Goal: Task Accomplishment & Management: Complete application form

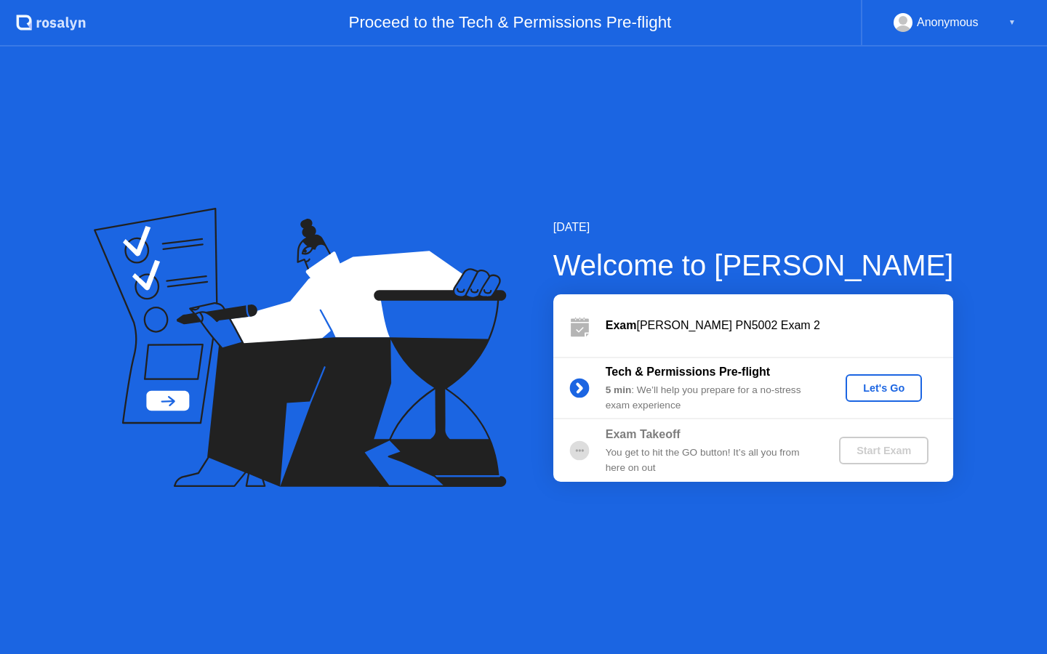
click at [877, 391] on div "Let's Go" at bounding box center [883, 388] width 65 height 12
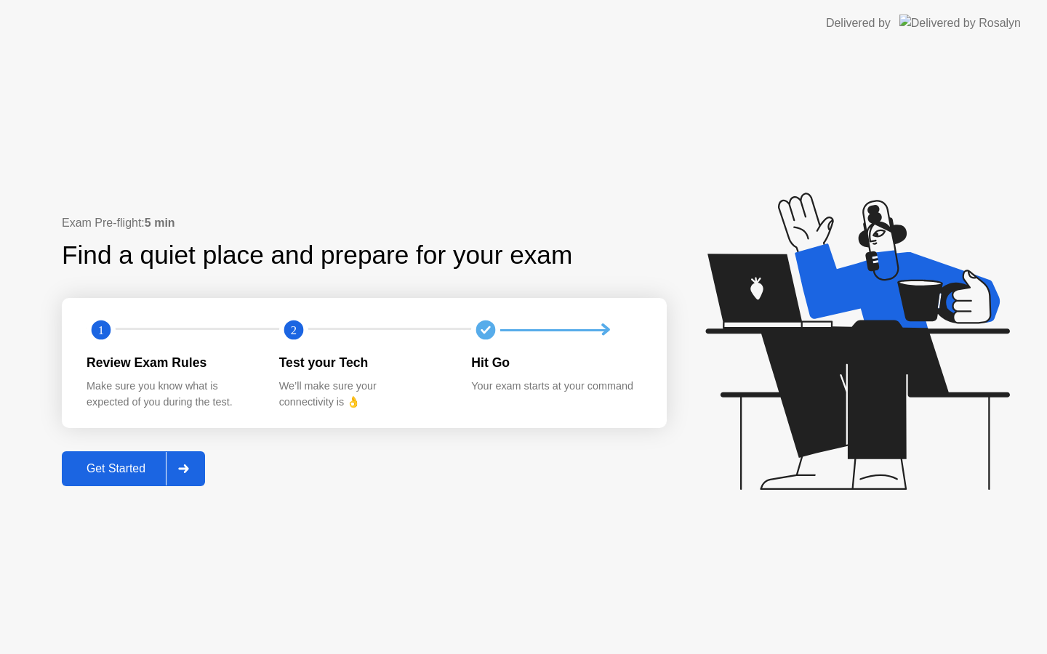
click at [126, 481] on button "Get Started" at bounding box center [133, 468] width 143 height 35
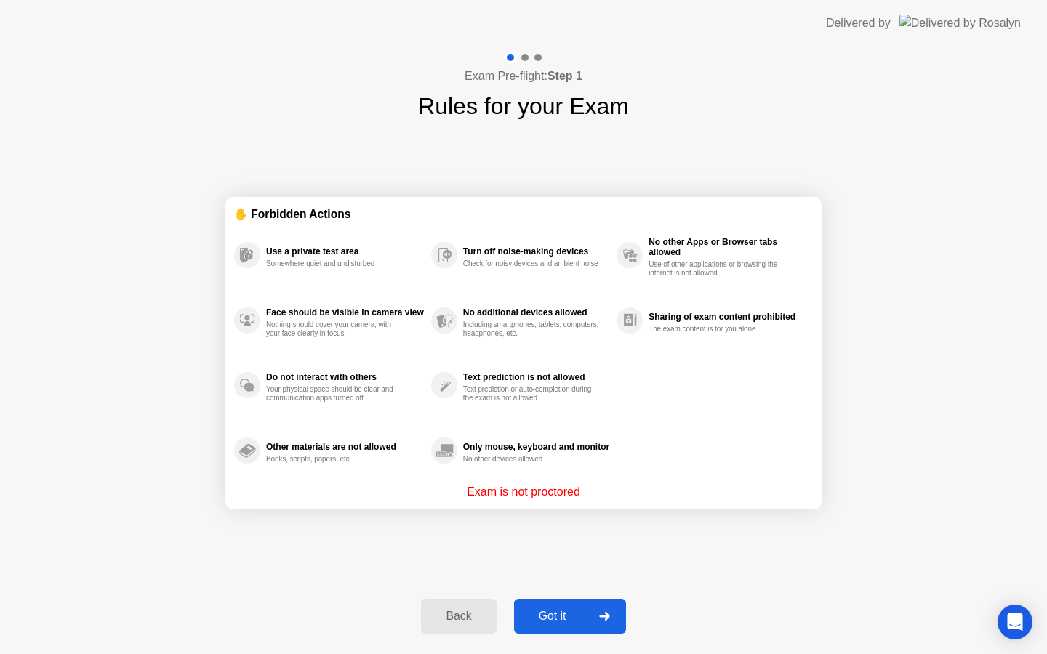
click at [544, 613] on div "Got it" at bounding box center [552, 616] width 68 height 13
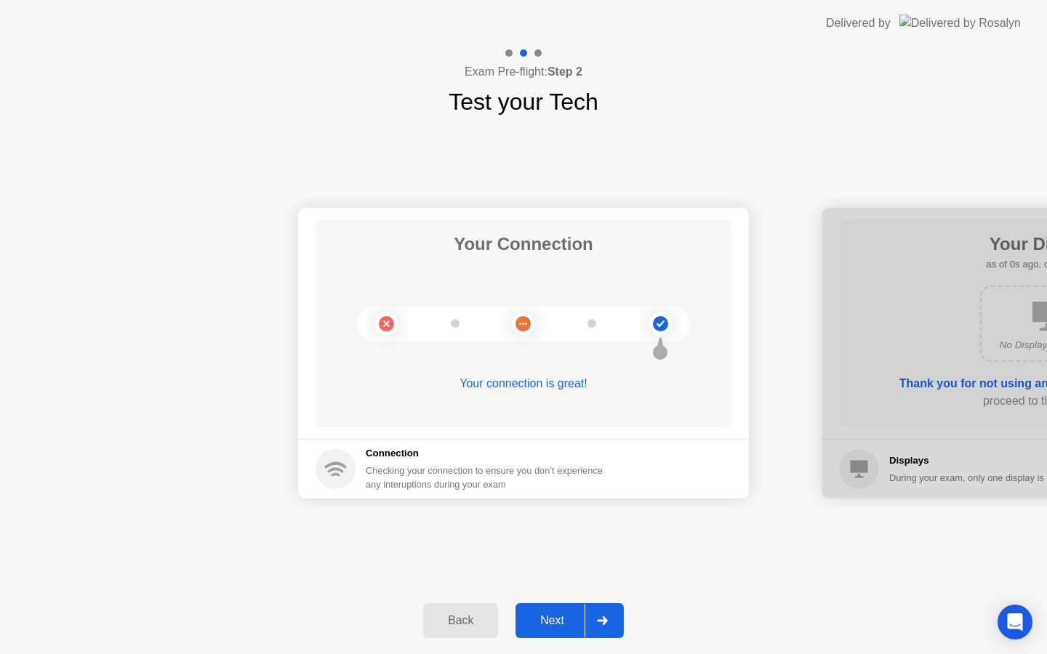
click at [550, 624] on div "Next" at bounding box center [552, 620] width 65 height 13
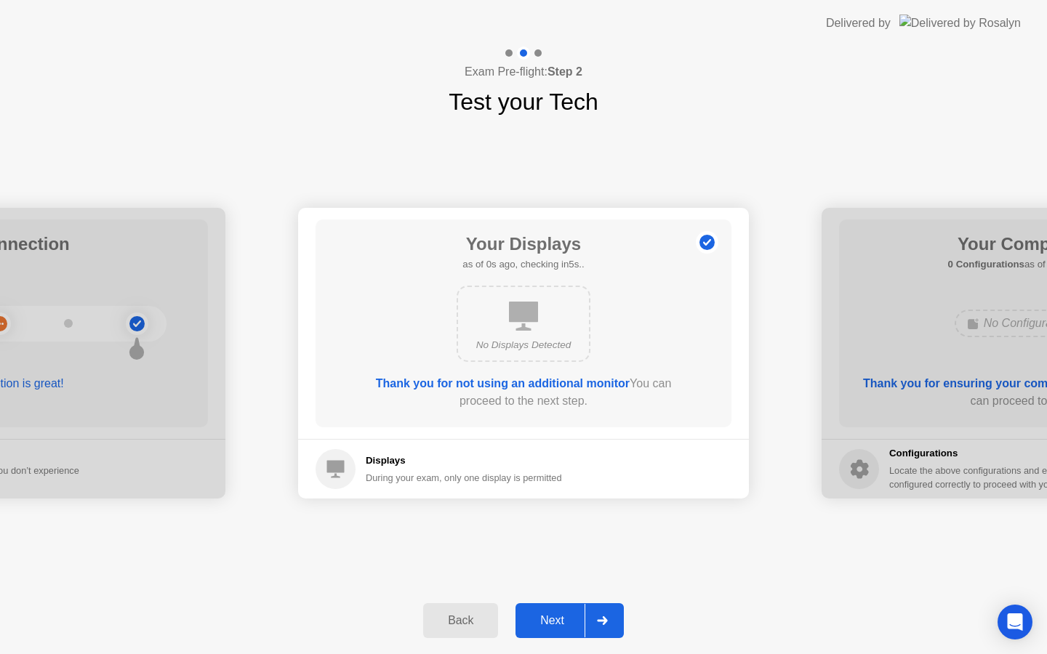
click at [550, 624] on div "Next" at bounding box center [552, 620] width 65 height 13
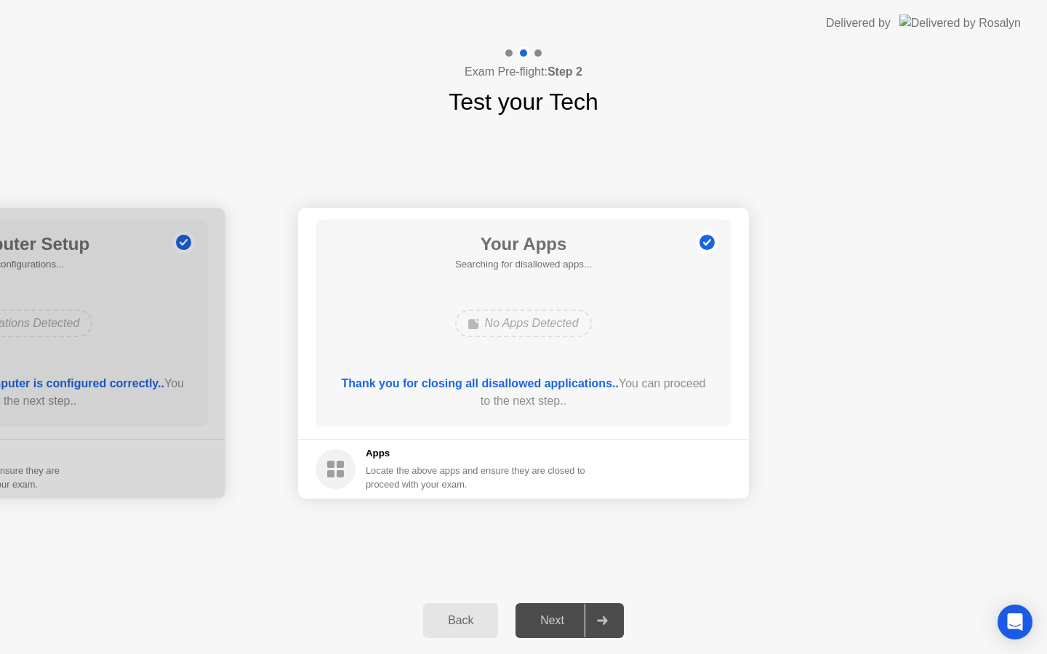
click at [550, 624] on div "Next" at bounding box center [552, 620] width 65 height 13
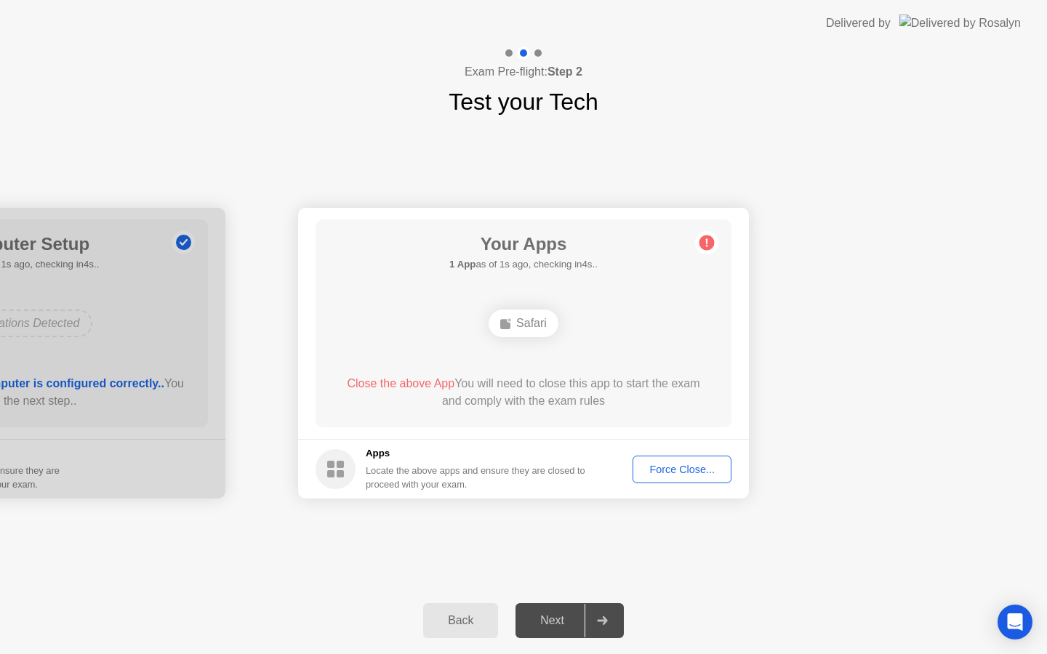
click at [669, 464] on div "Force Close..." at bounding box center [682, 470] width 89 height 12
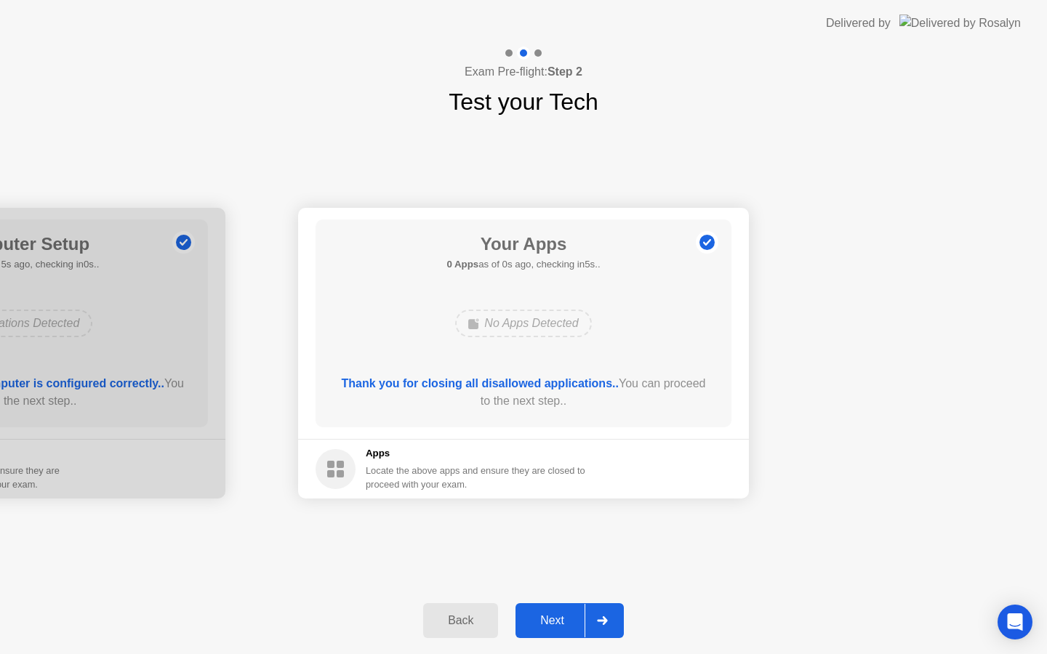
click at [550, 625] on div "Next" at bounding box center [552, 620] width 65 height 13
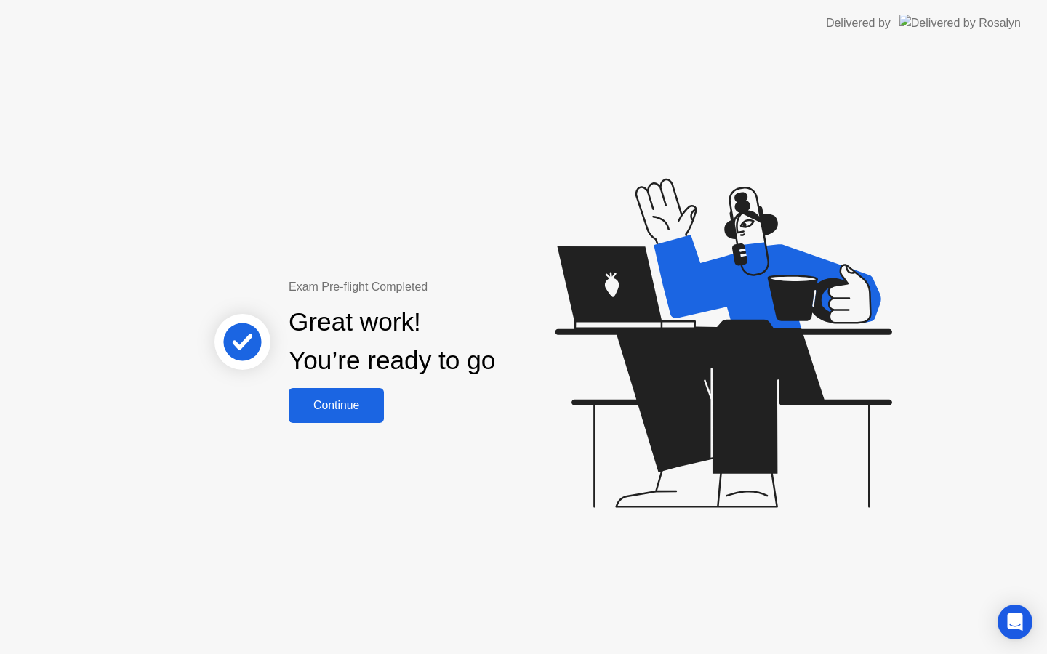
click at [323, 403] on div "Continue" at bounding box center [336, 405] width 87 height 13
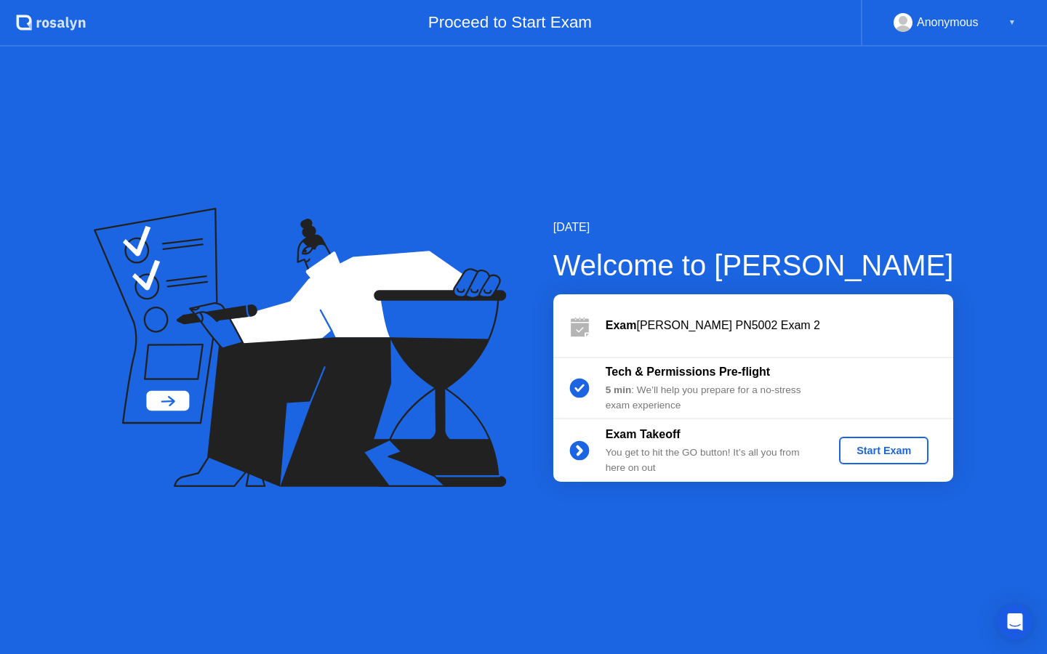
click at [894, 455] on div "Start Exam" at bounding box center [884, 451] width 78 height 12
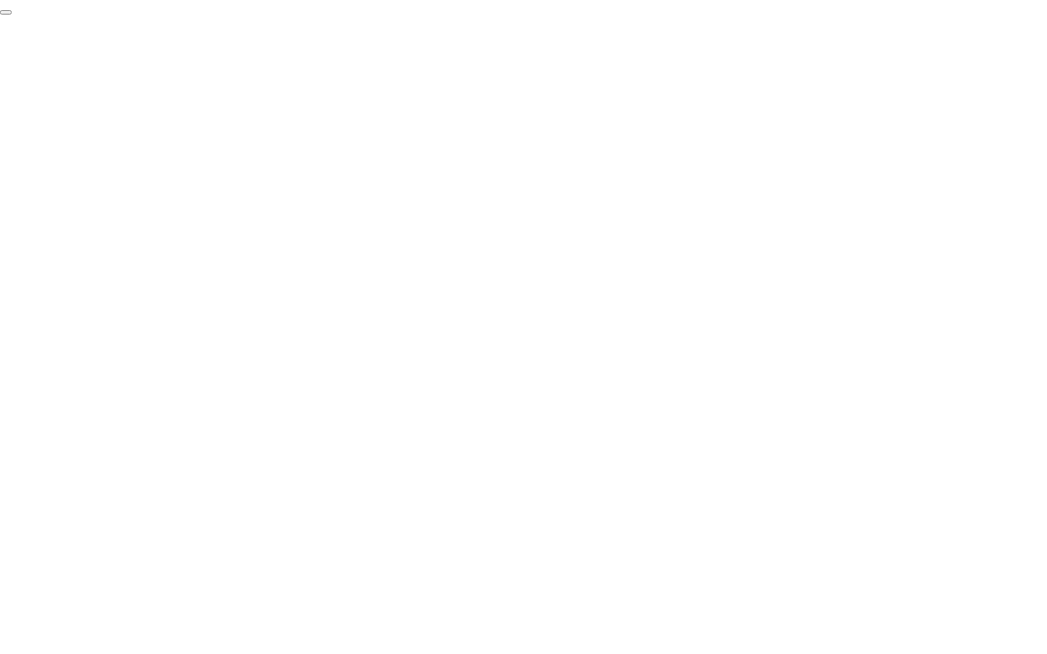
click div "End Proctoring Session"
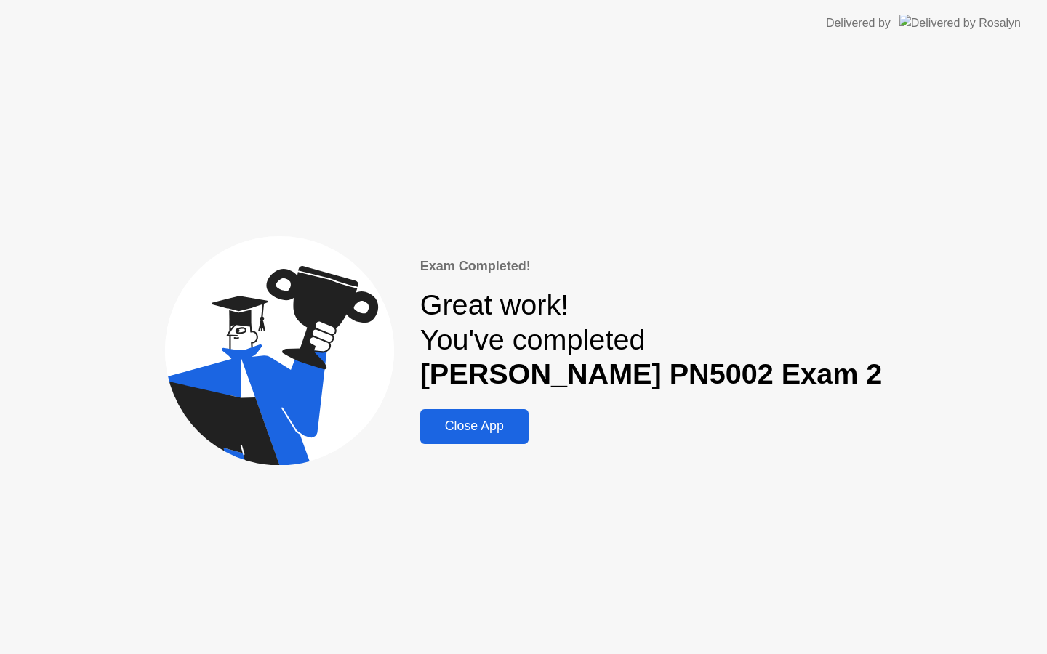
click at [519, 411] on button "Close App" at bounding box center [474, 426] width 108 height 35
